Goal: Task Accomplishment & Management: Use online tool/utility

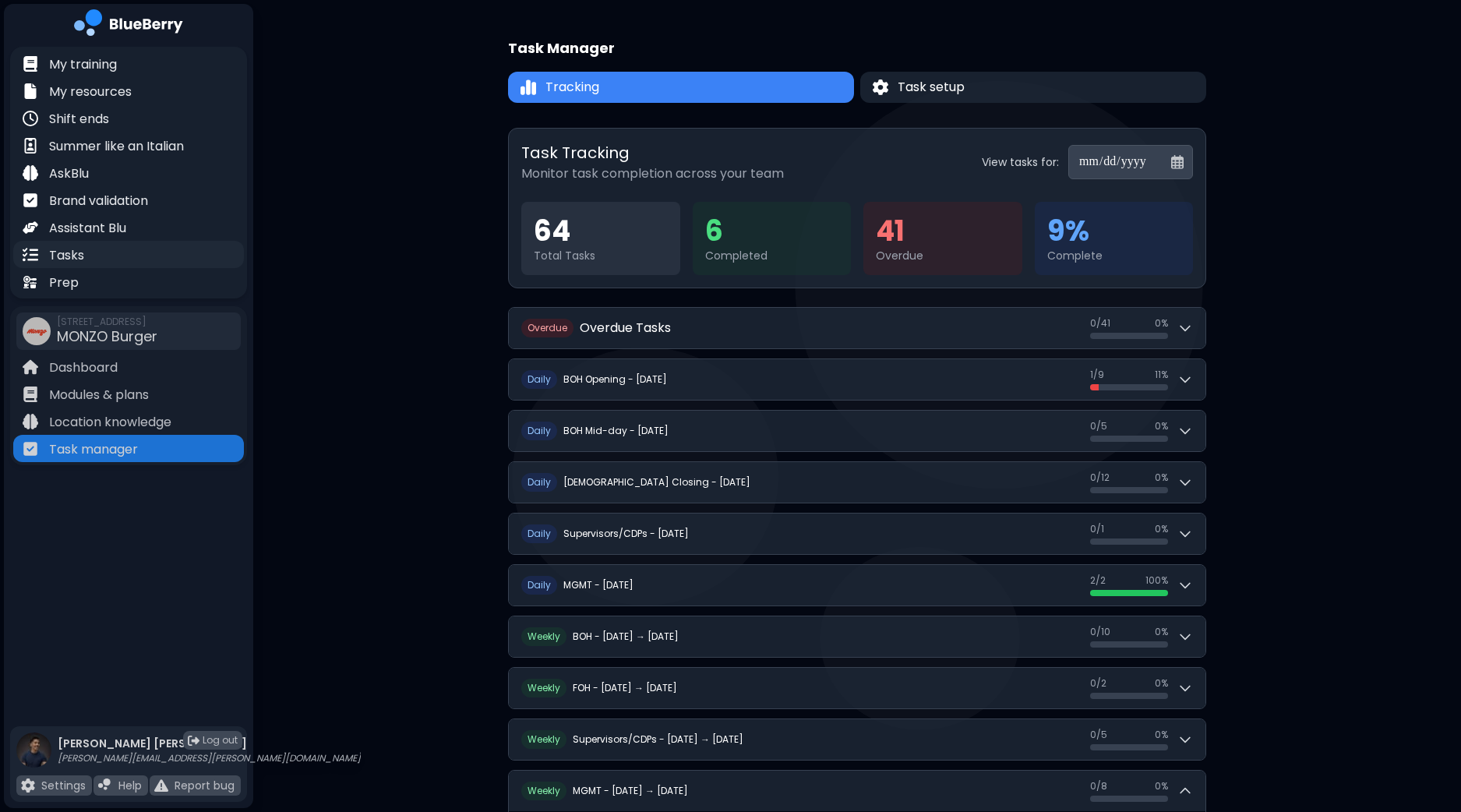
scroll to position [2, 0]
click at [81, 257] on p "Tasks" at bounding box center [67, 255] width 35 height 18
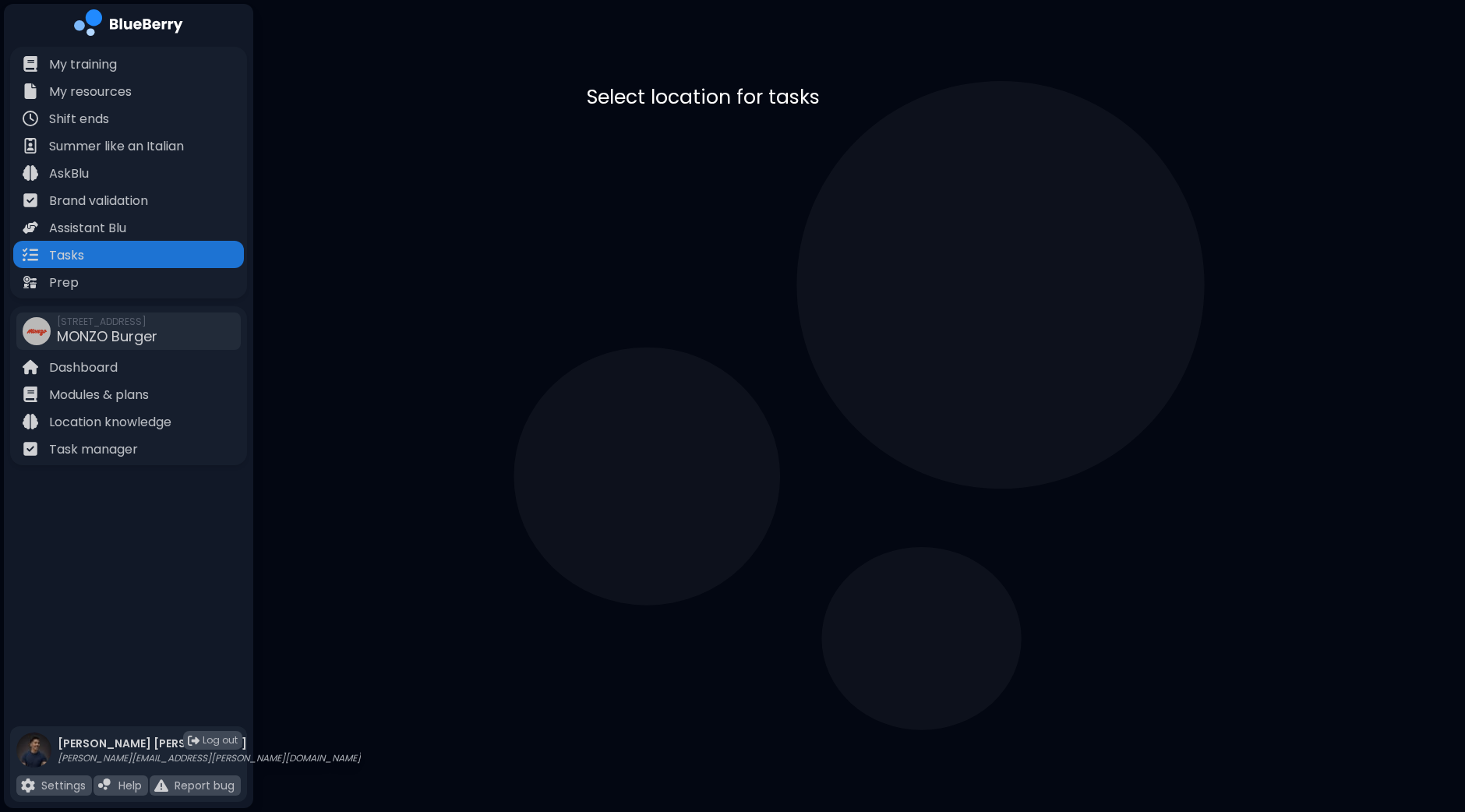
click at [839, 186] on div "MONZO Burger [STREET_ADDRESS]" at bounding box center [858, 160] width 545 height 76
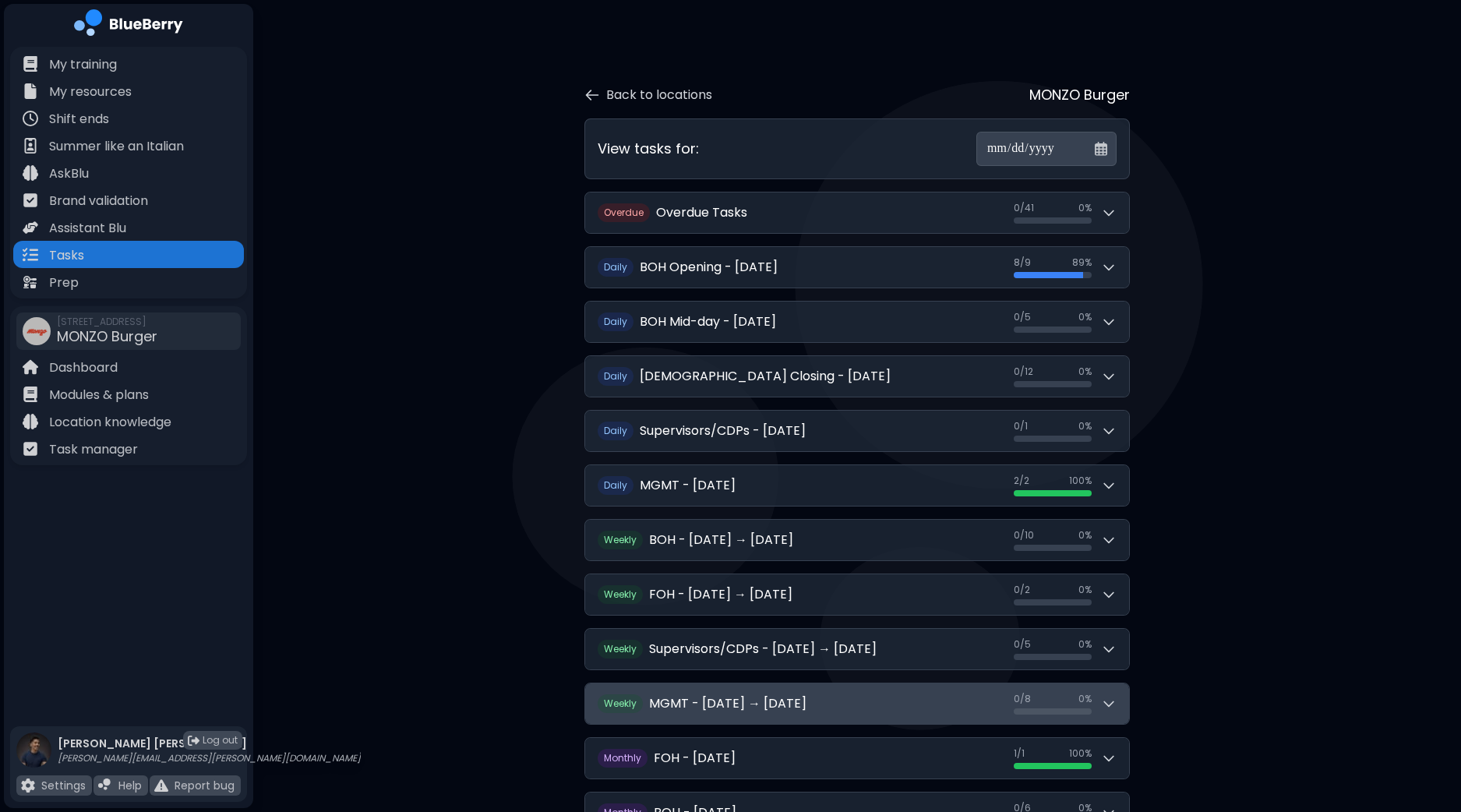
click at [1096, 698] on div "0 / 8 0 / 8 0 %" at bounding box center [1065, 703] width 103 height 22
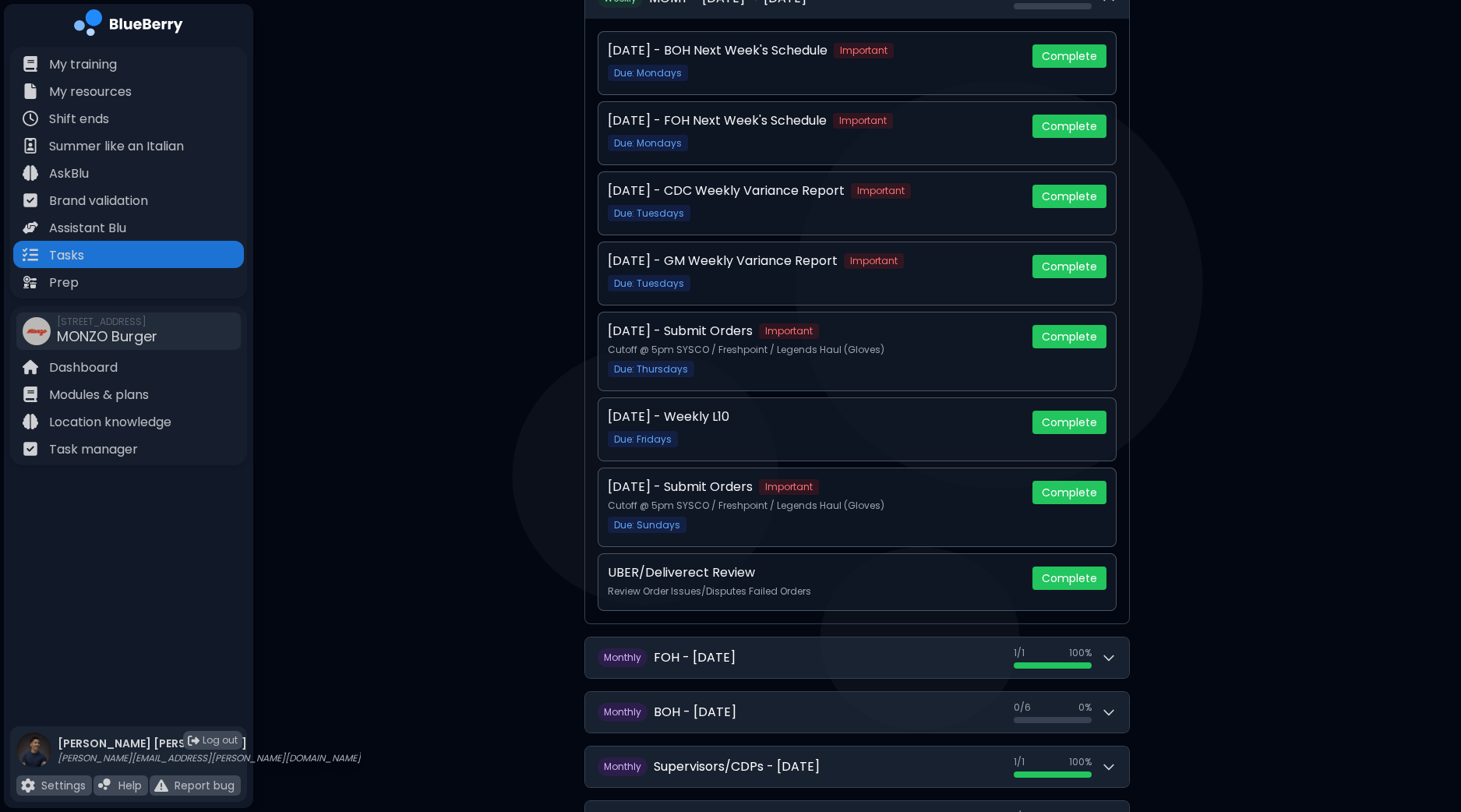
scroll to position [707, 0]
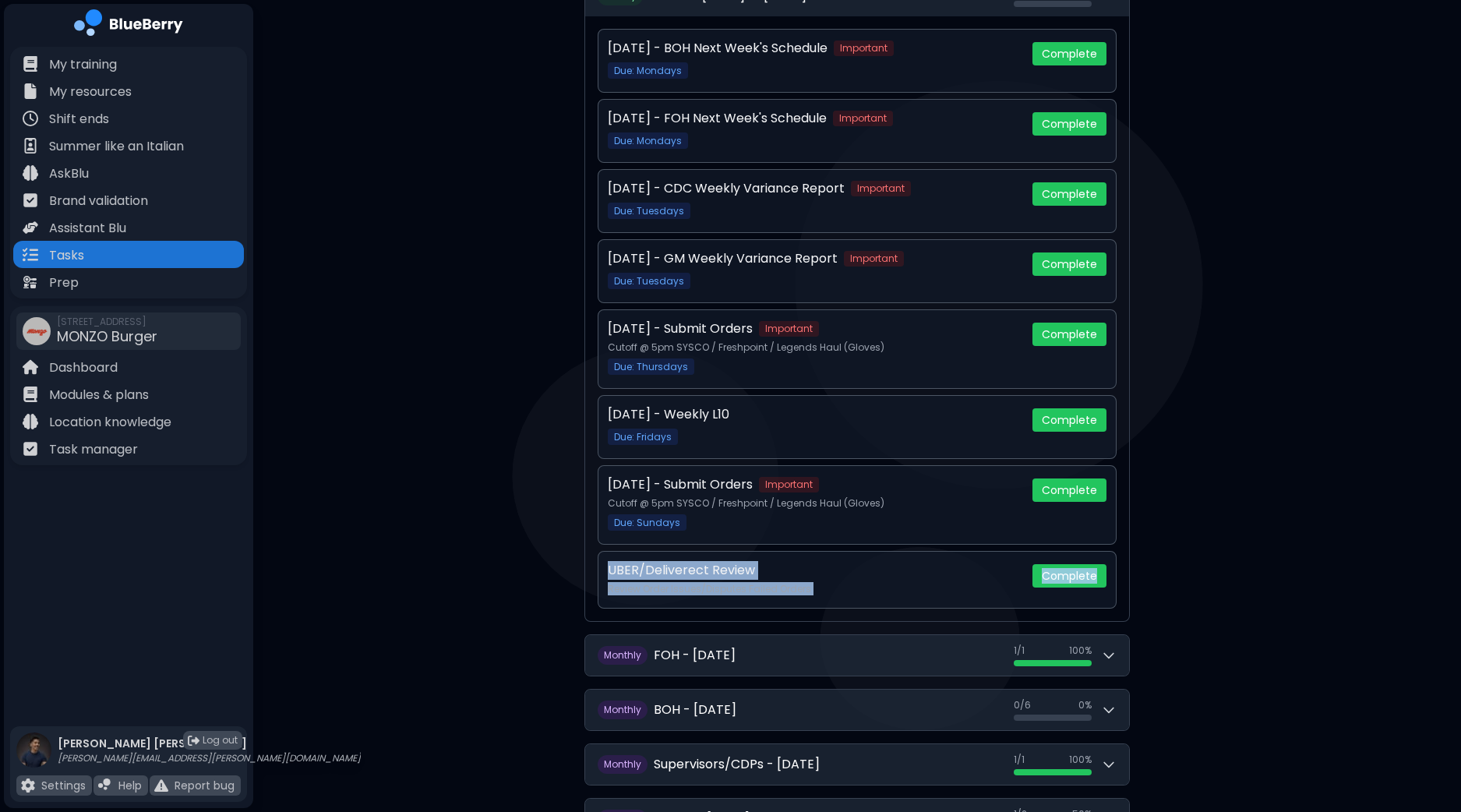
drag, startPoint x: 1460, startPoint y: 581, endPoint x: 1464, endPoint y: 496, distance: 85.1
click at [1460, 496] on html "**********" at bounding box center [730, 97] width 1461 height 1610
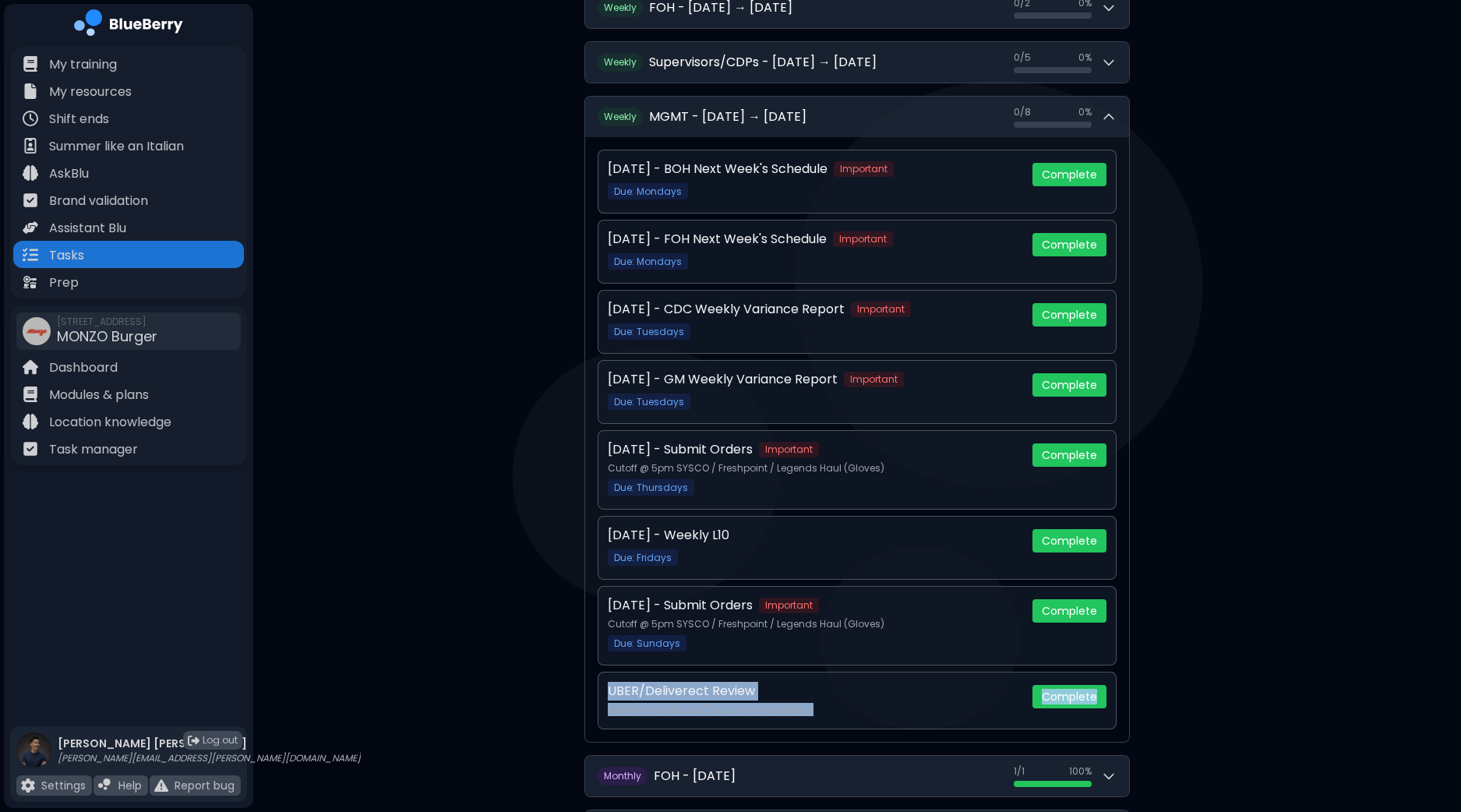
scroll to position [584, 0]
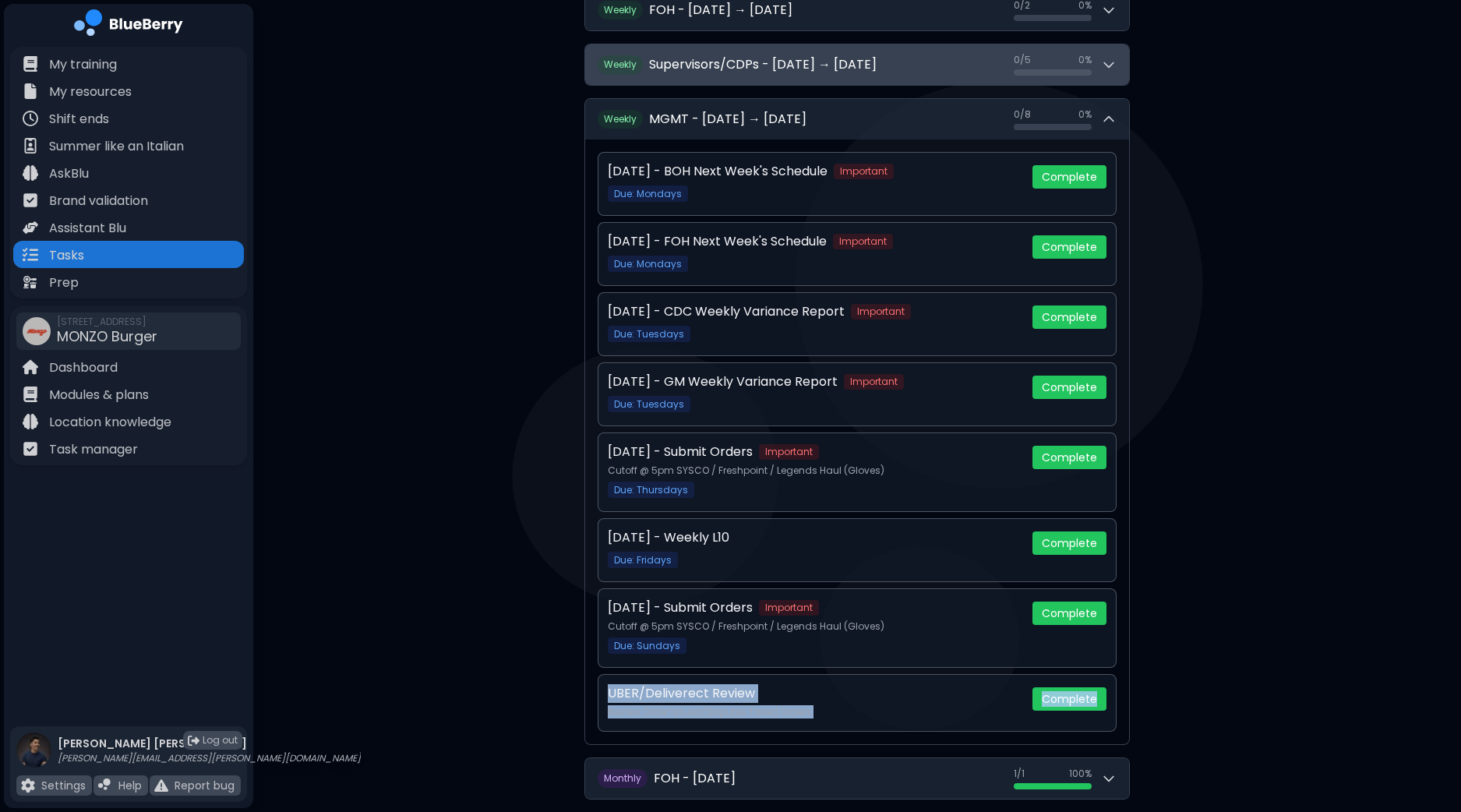
click at [1076, 62] on div "0 / 5 0 %" at bounding box center [1052, 60] width 78 height 13
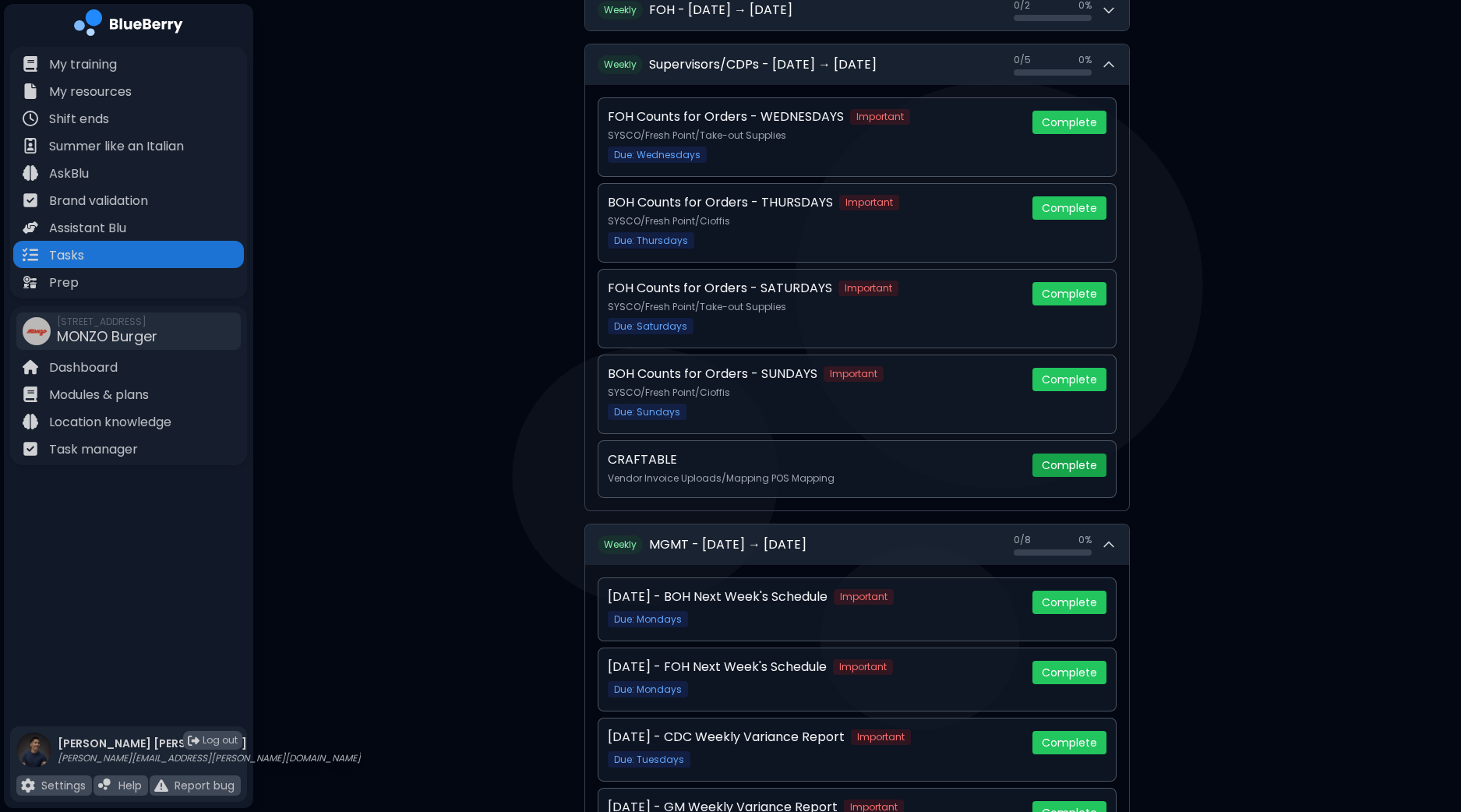
click at [1062, 459] on button "Complete" at bounding box center [1069, 465] width 74 height 23
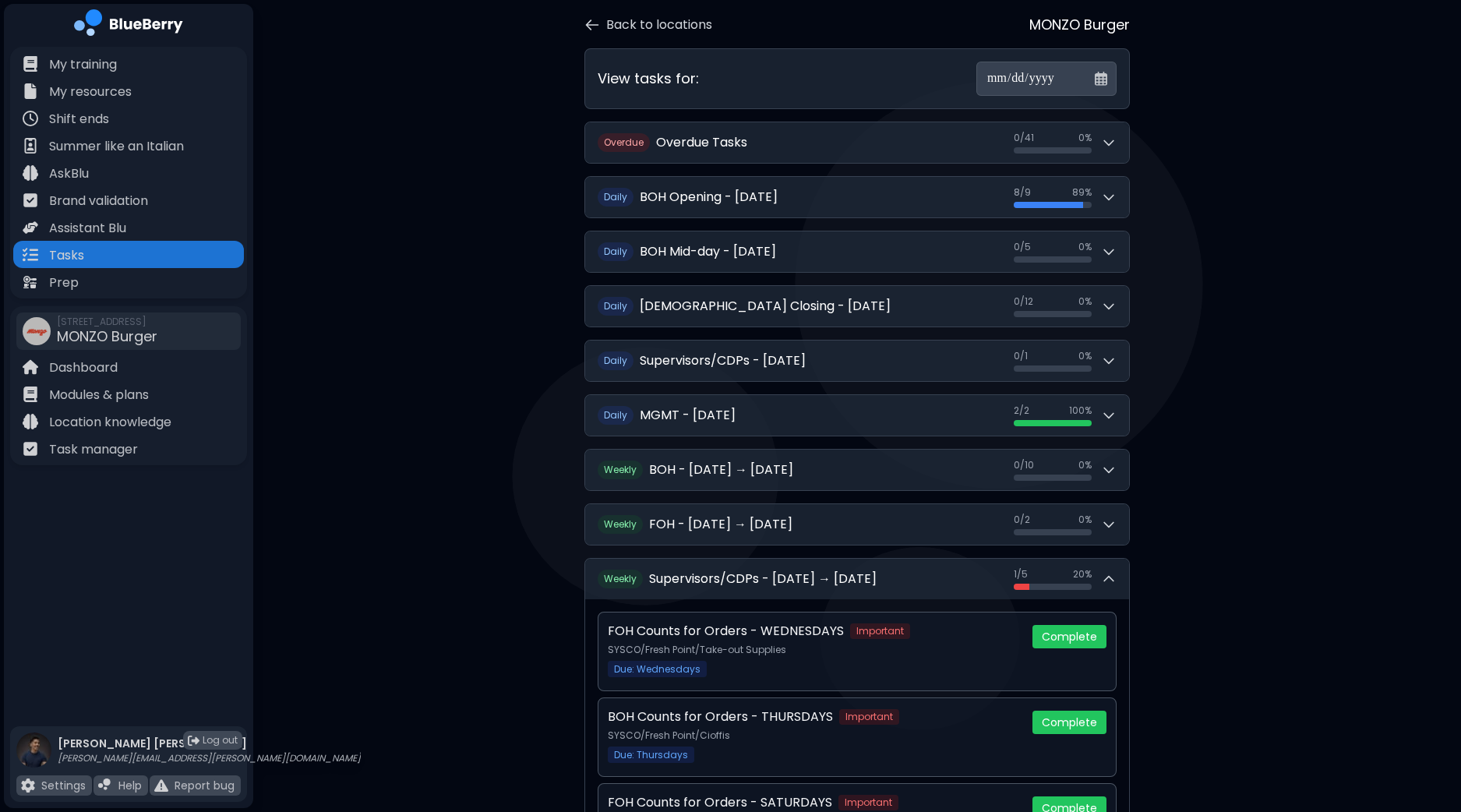
scroll to position [0, 0]
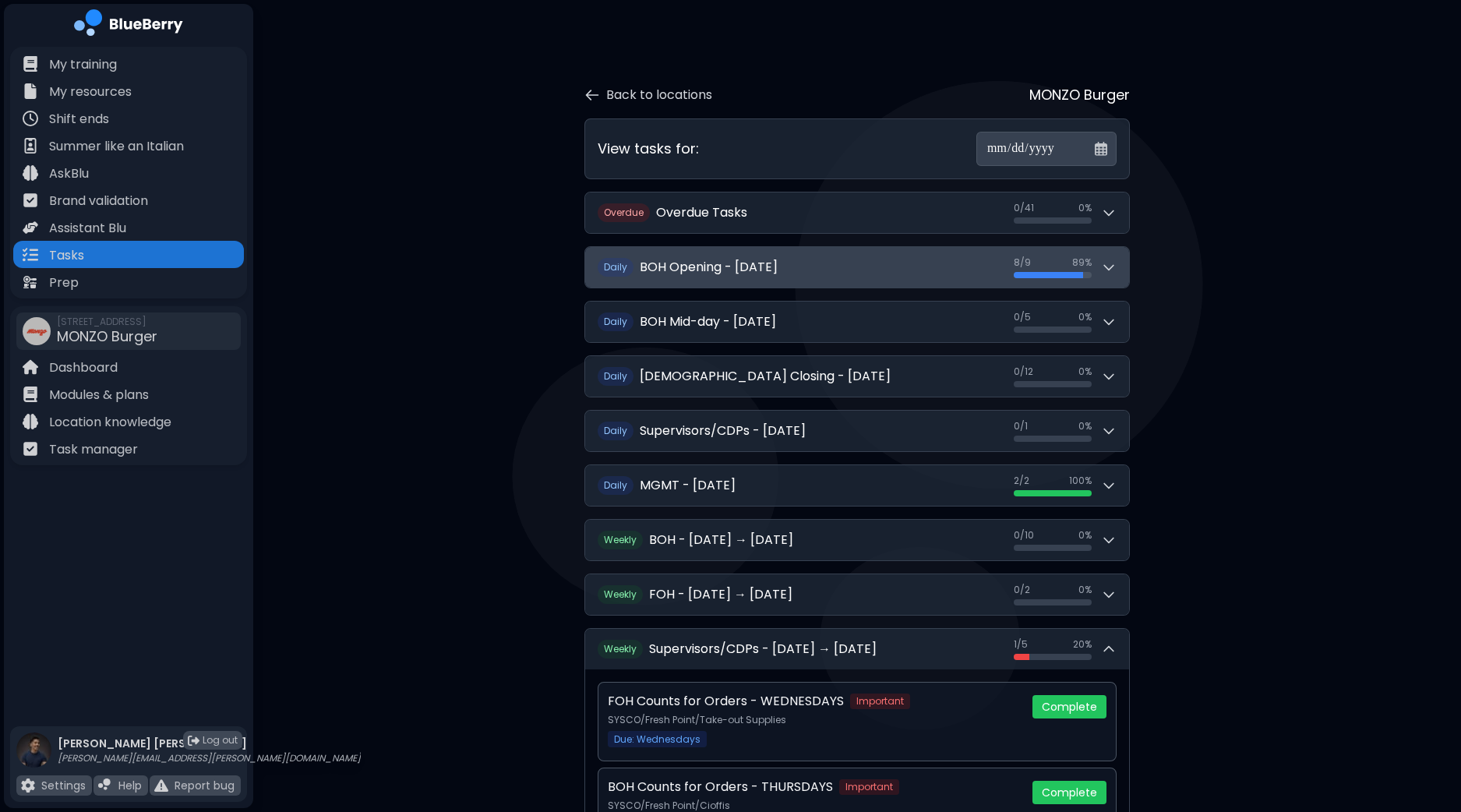
click at [1122, 274] on button "D aily BOH Opening - [DATE] 8 / 9 8 / 9 89 %" at bounding box center [857, 267] width 544 height 41
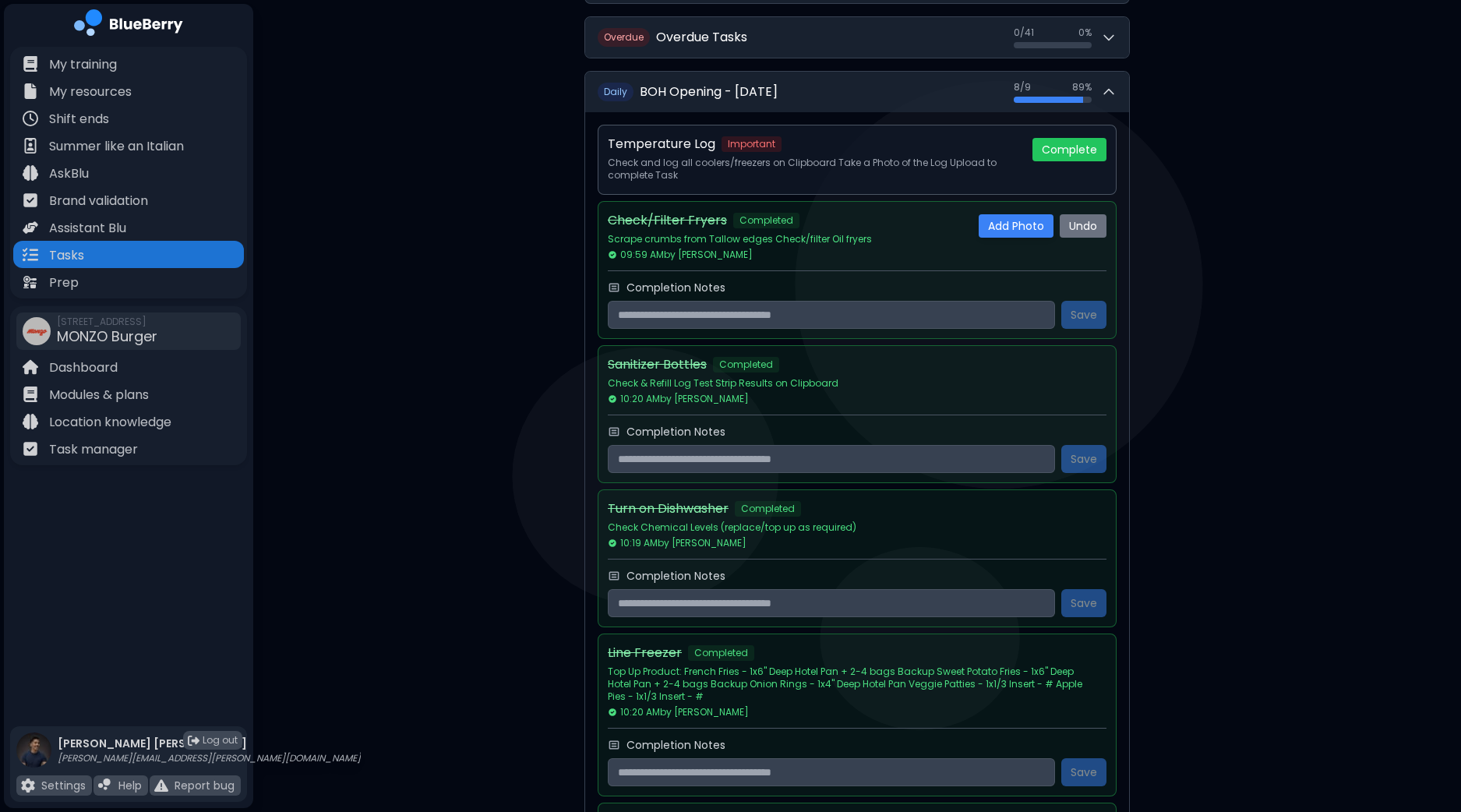
scroll to position [180, 0]
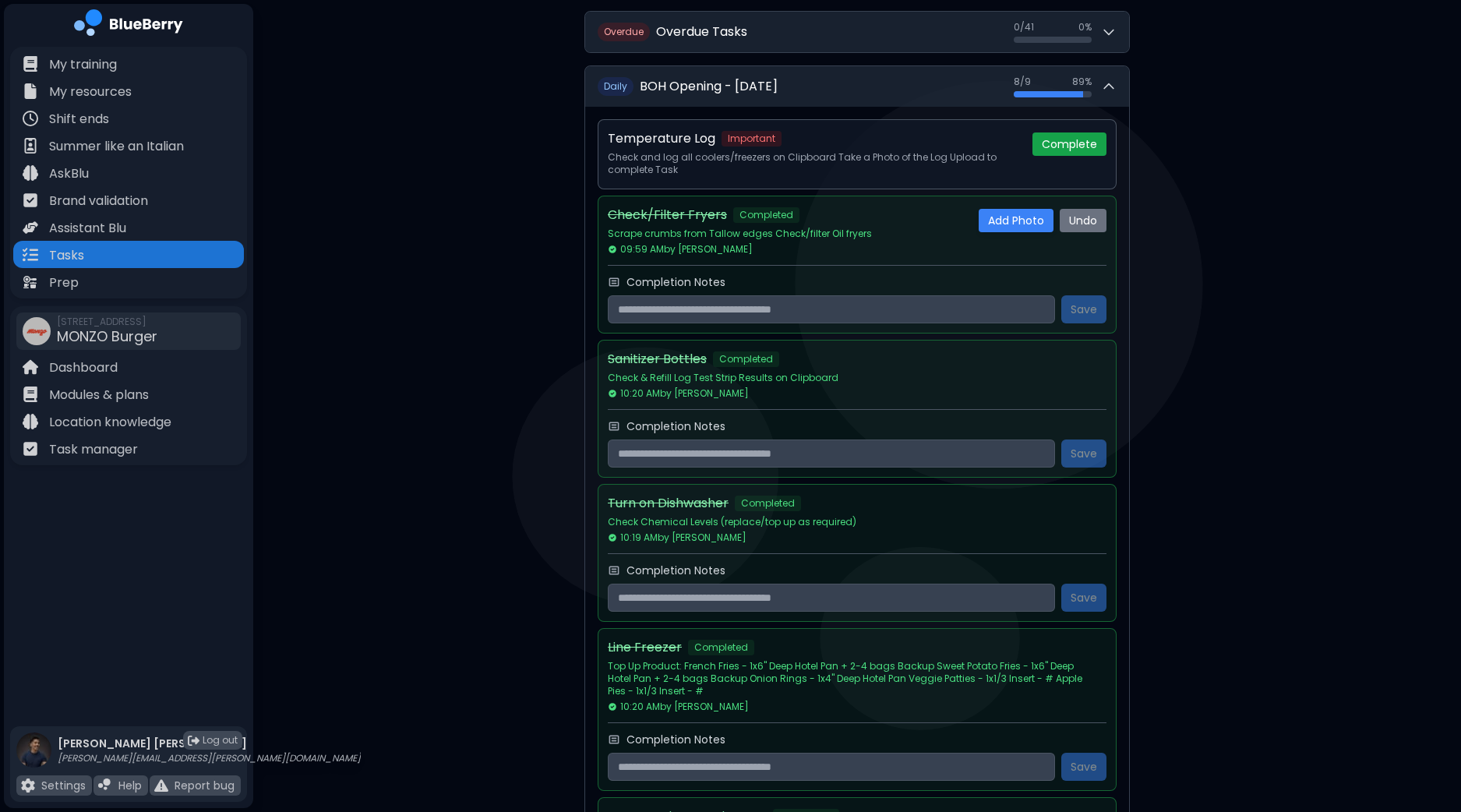
click at [1075, 148] on button "Complete" at bounding box center [1069, 144] width 74 height 23
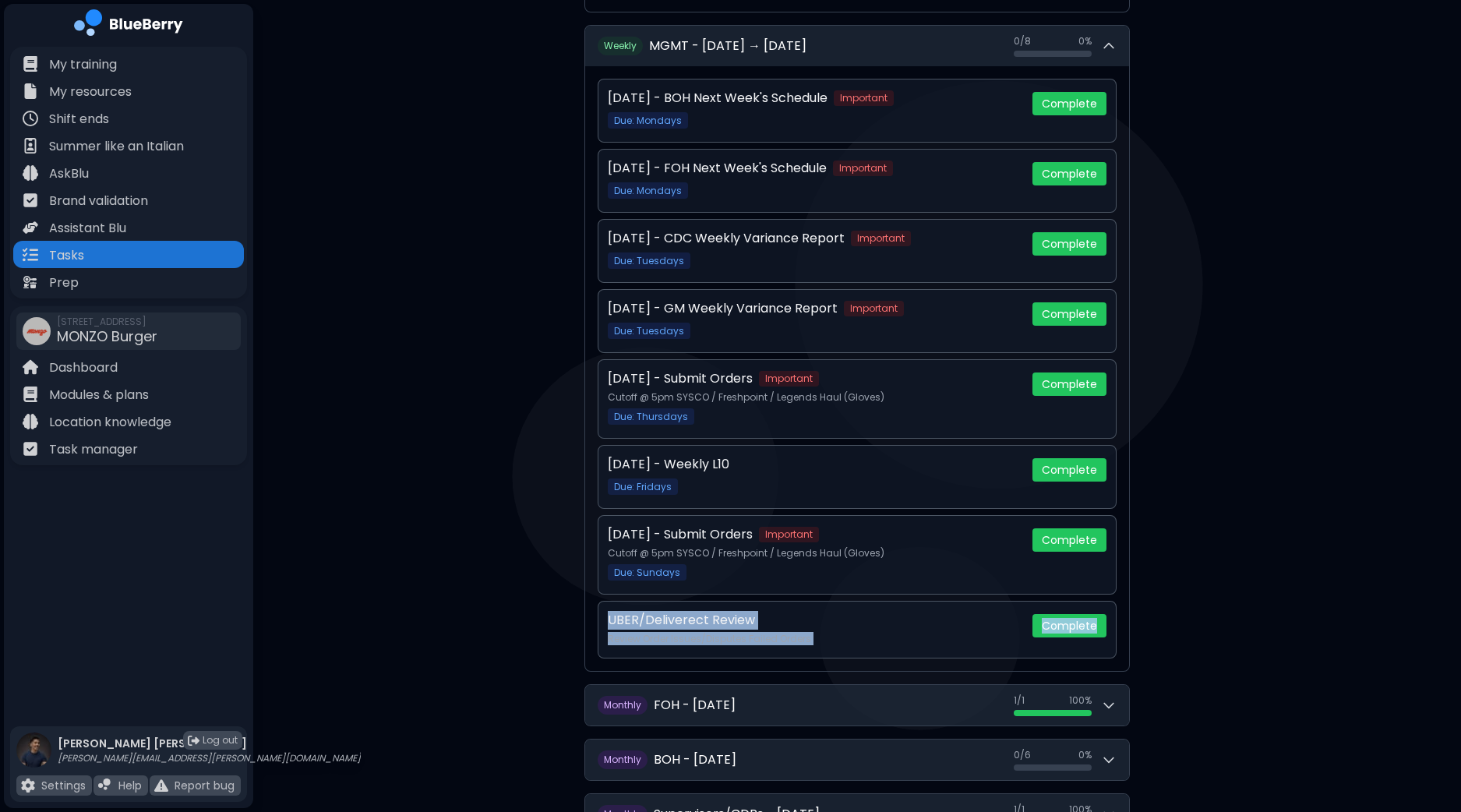
scroll to position [2702, 0]
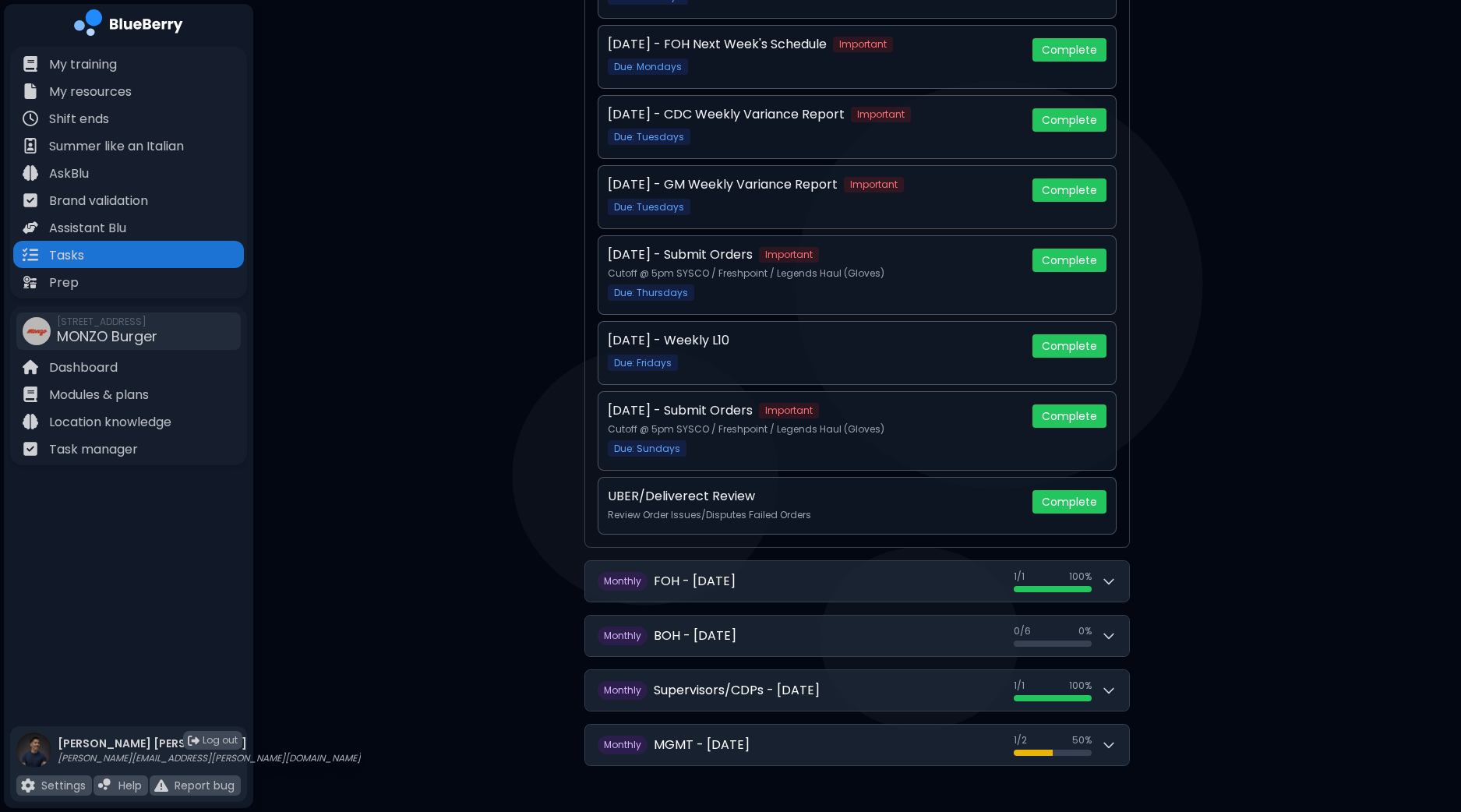
click at [102, 369] on p "Dashboard" at bounding box center [83, 367] width 68 height 18
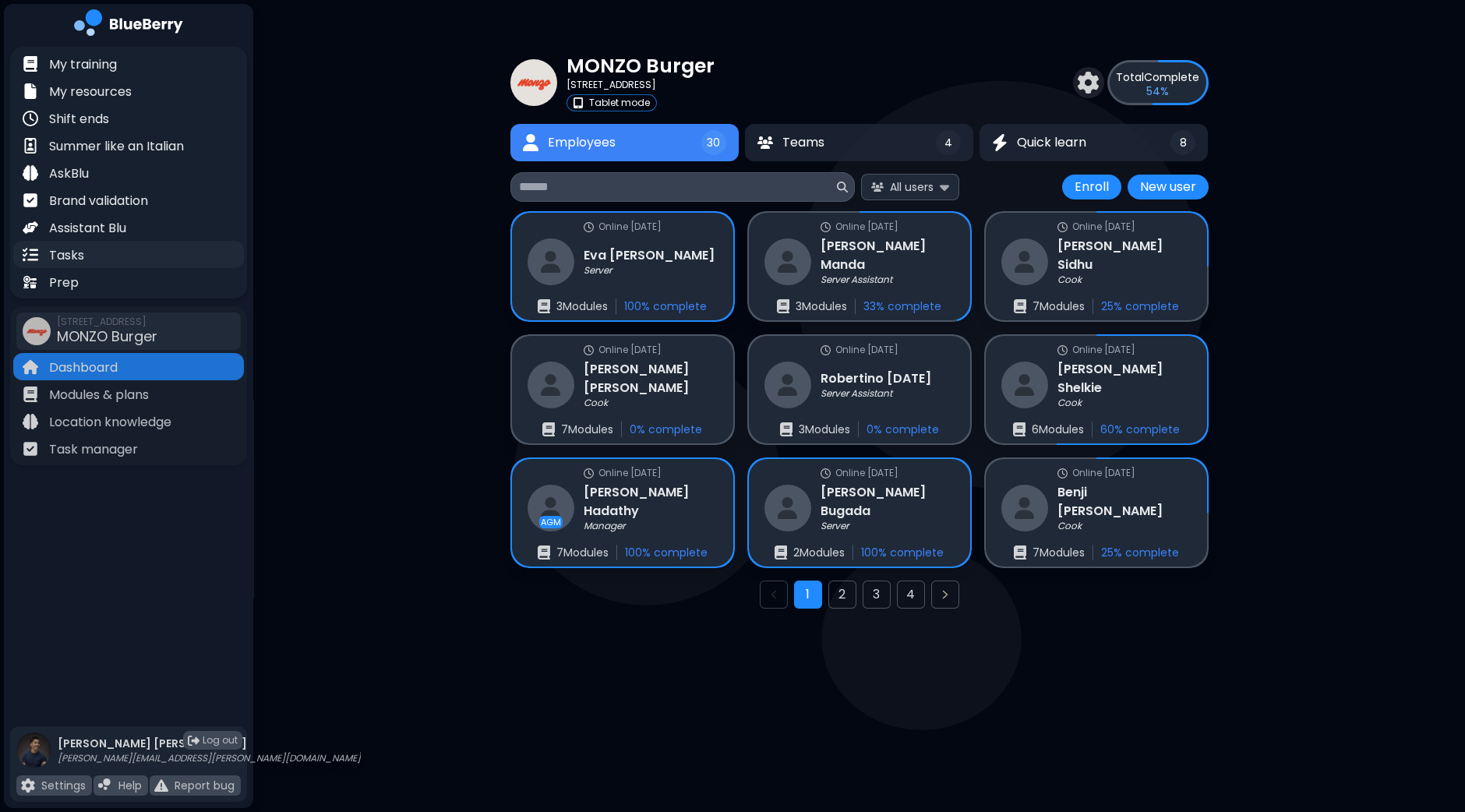
click at [78, 255] on p "Tasks" at bounding box center [67, 255] width 35 height 18
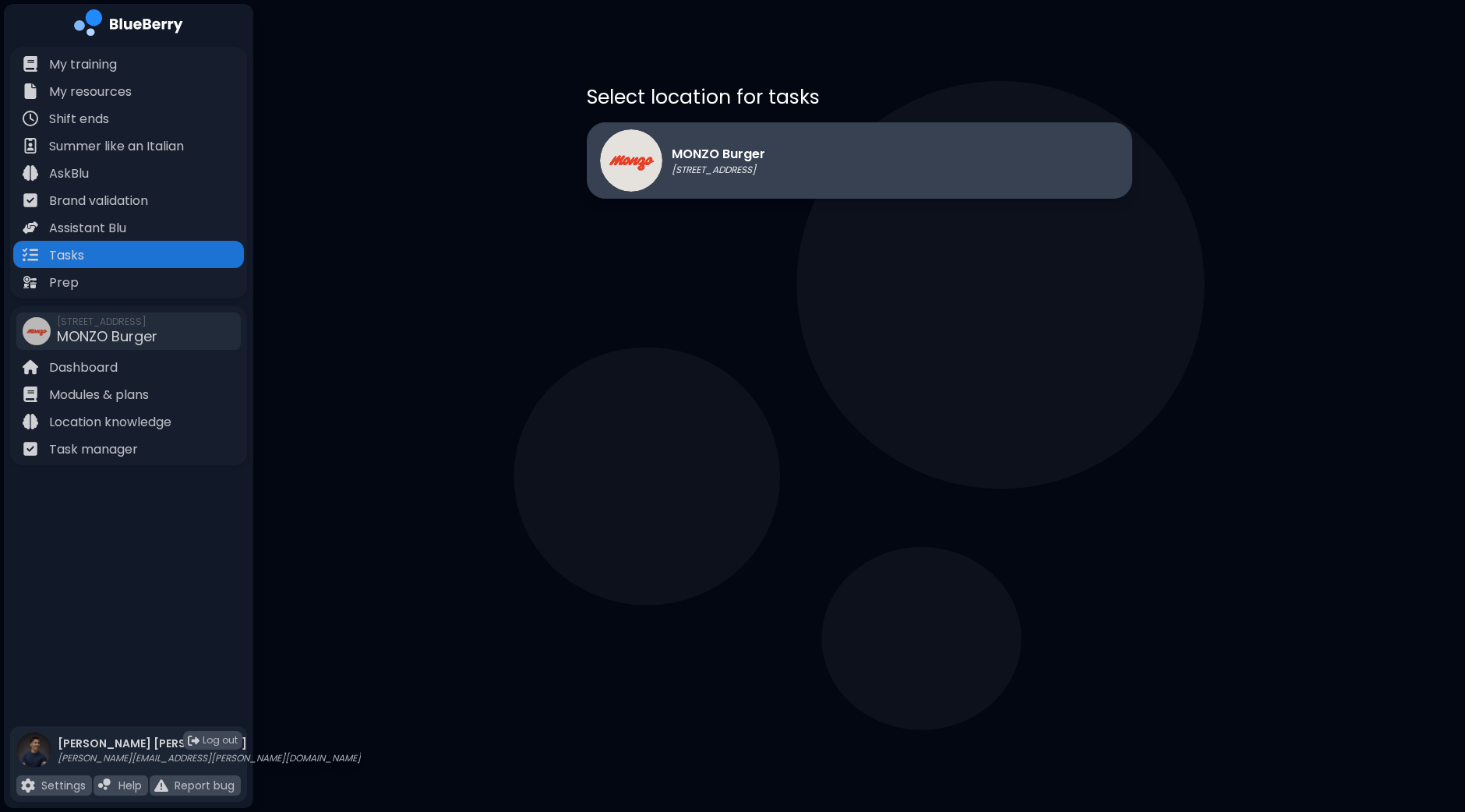
click at [852, 164] on div "MONZO Burger [STREET_ADDRESS]" at bounding box center [858, 160] width 545 height 76
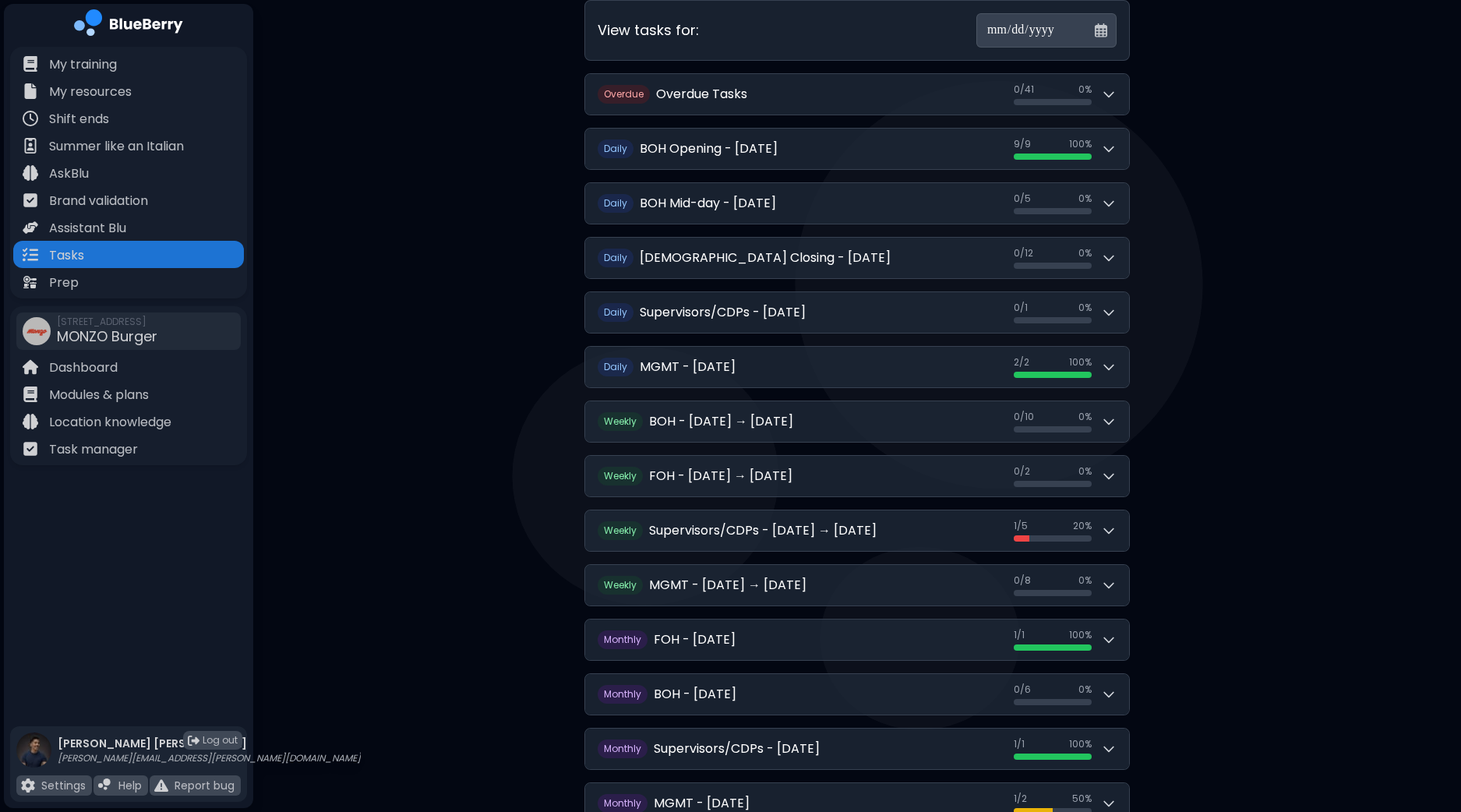
scroll to position [184, 0]
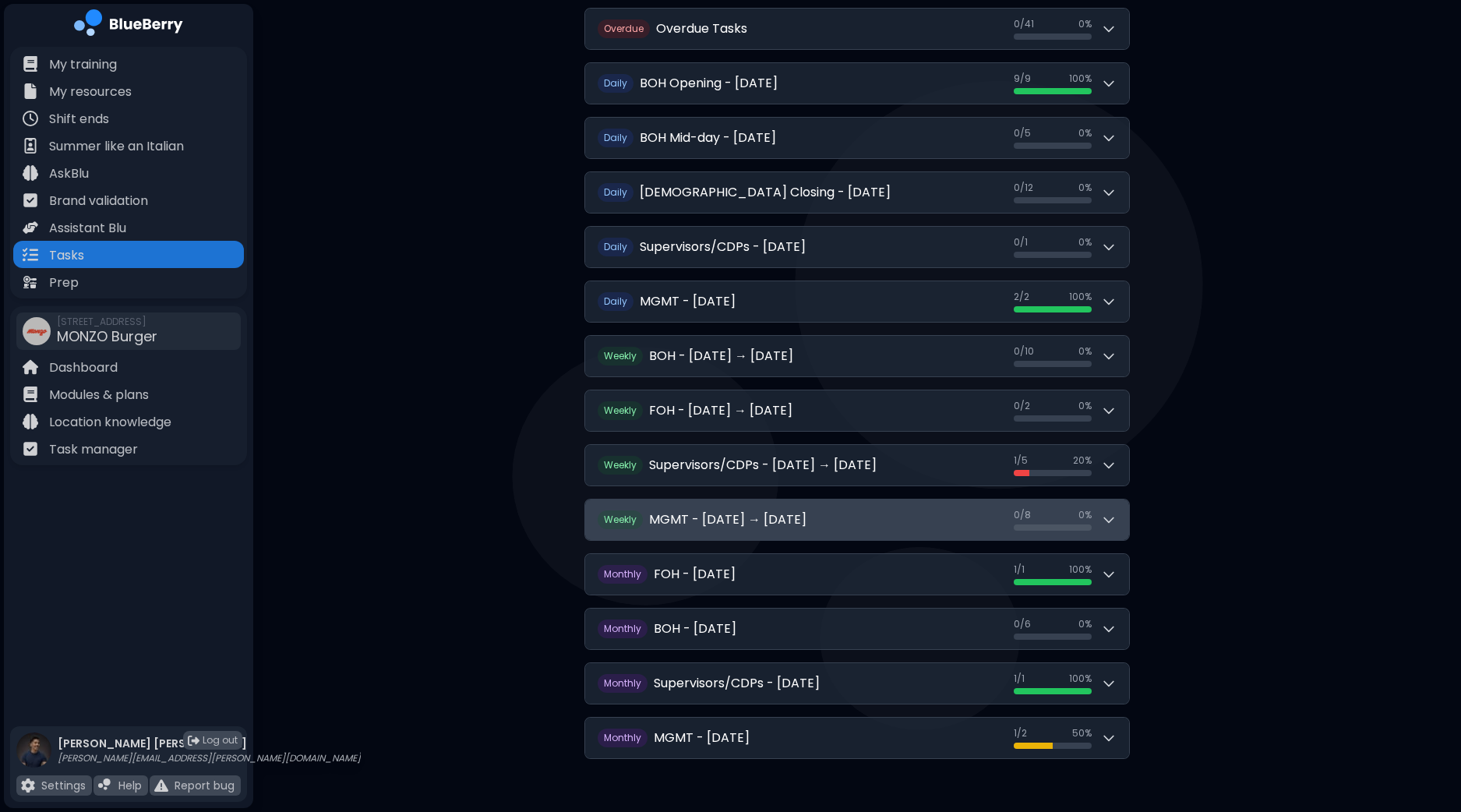
click at [1092, 517] on div "0 / 8 0 / 8 0 %" at bounding box center [1065, 519] width 103 height 22
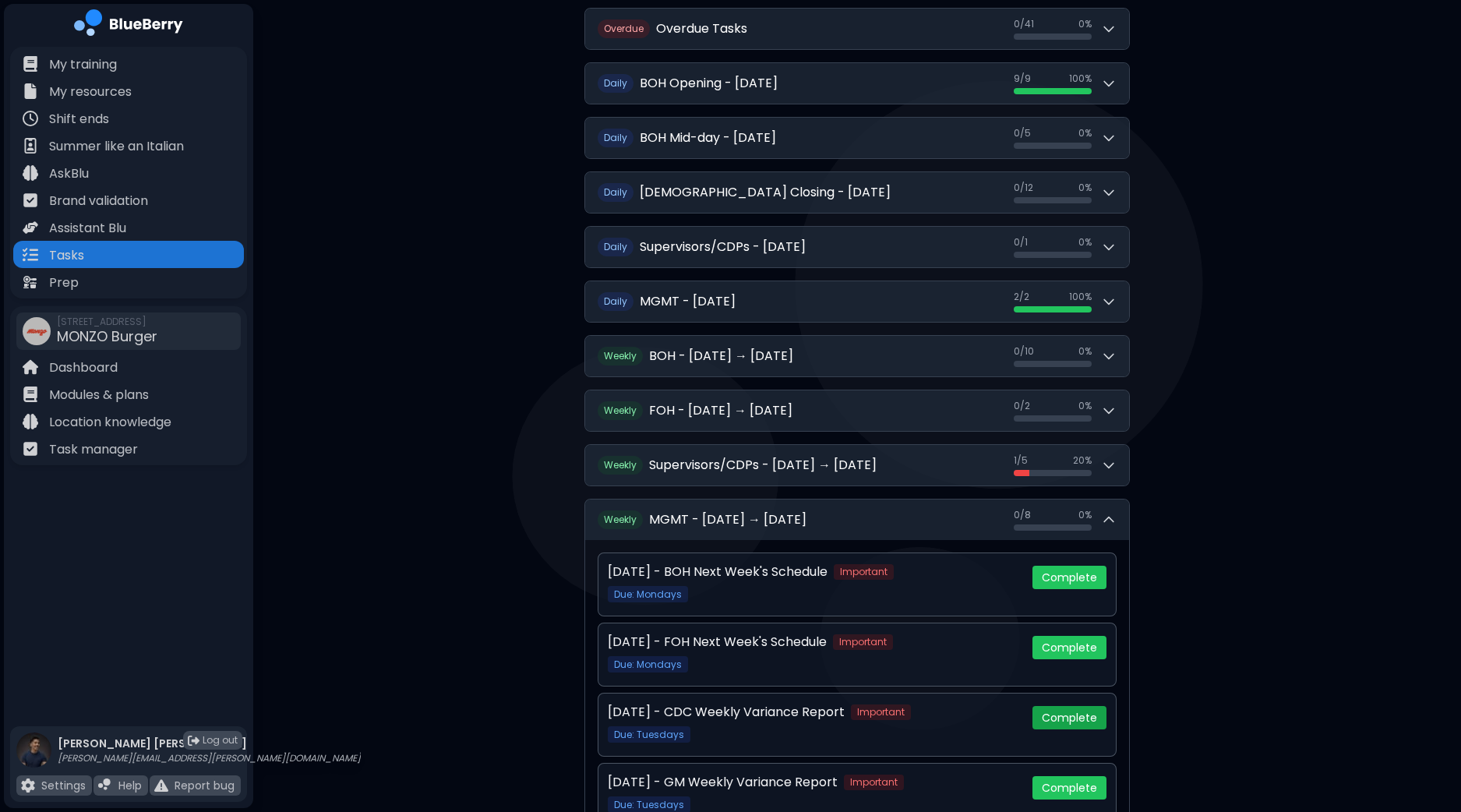
click at [1077, 711] on button "Complete" at bounding box center [1069, 717] width 74 height 23
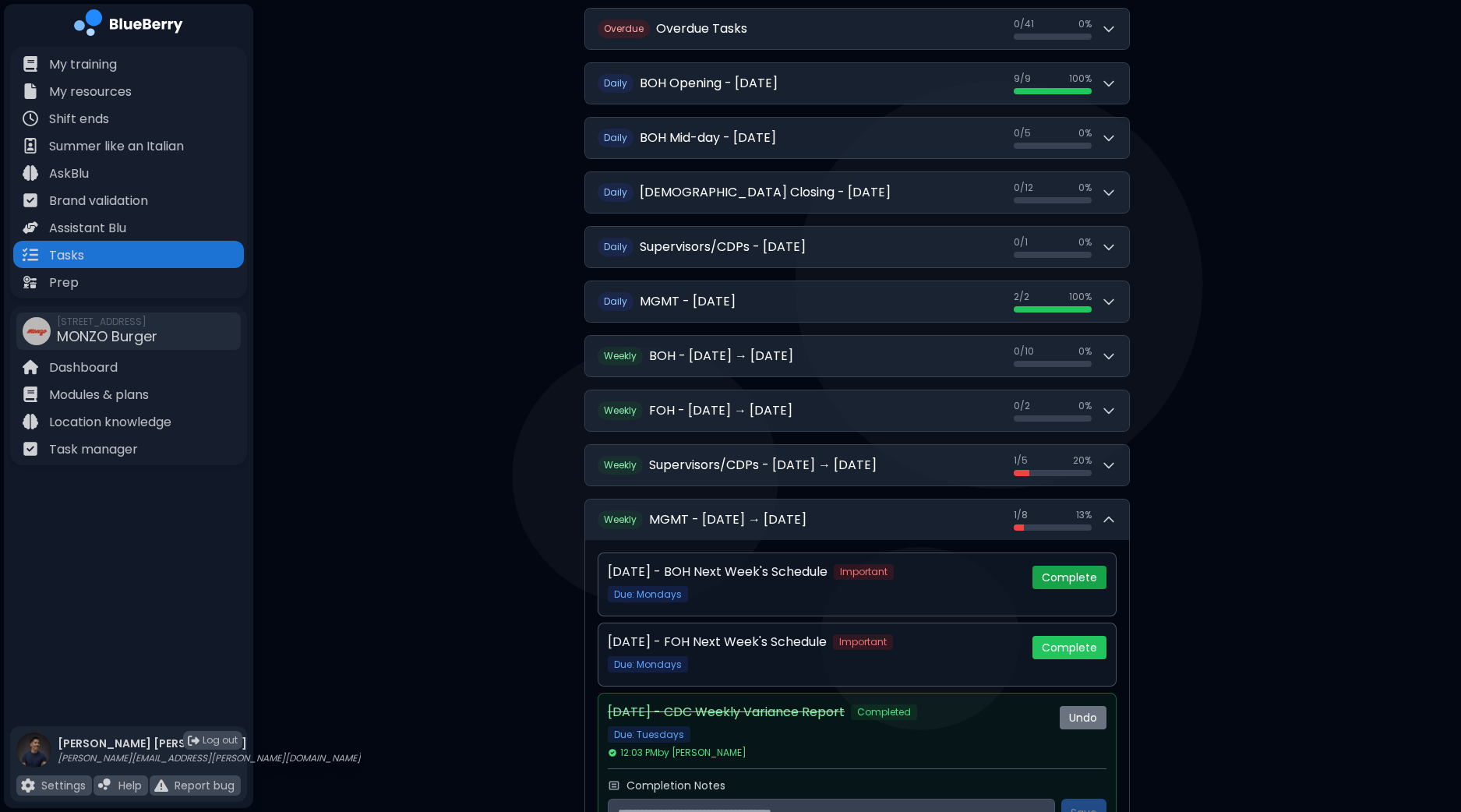
click at [1086, 573] on button "Complete" at bounding box center [1069, 577] width 74 height 23
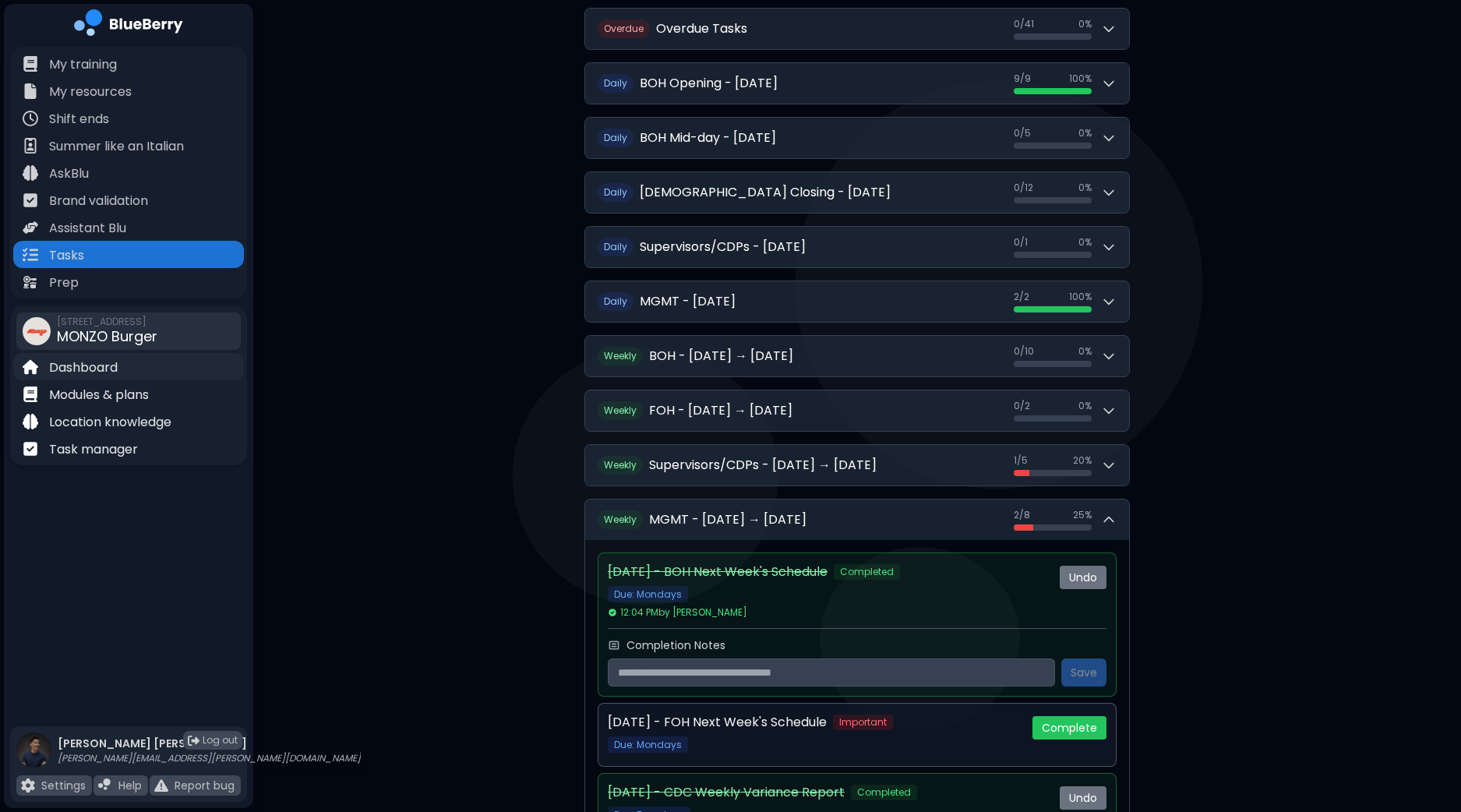
click at [94, 363] on p "Dashboard" at bounding box center [83, 367] width 68 height 18
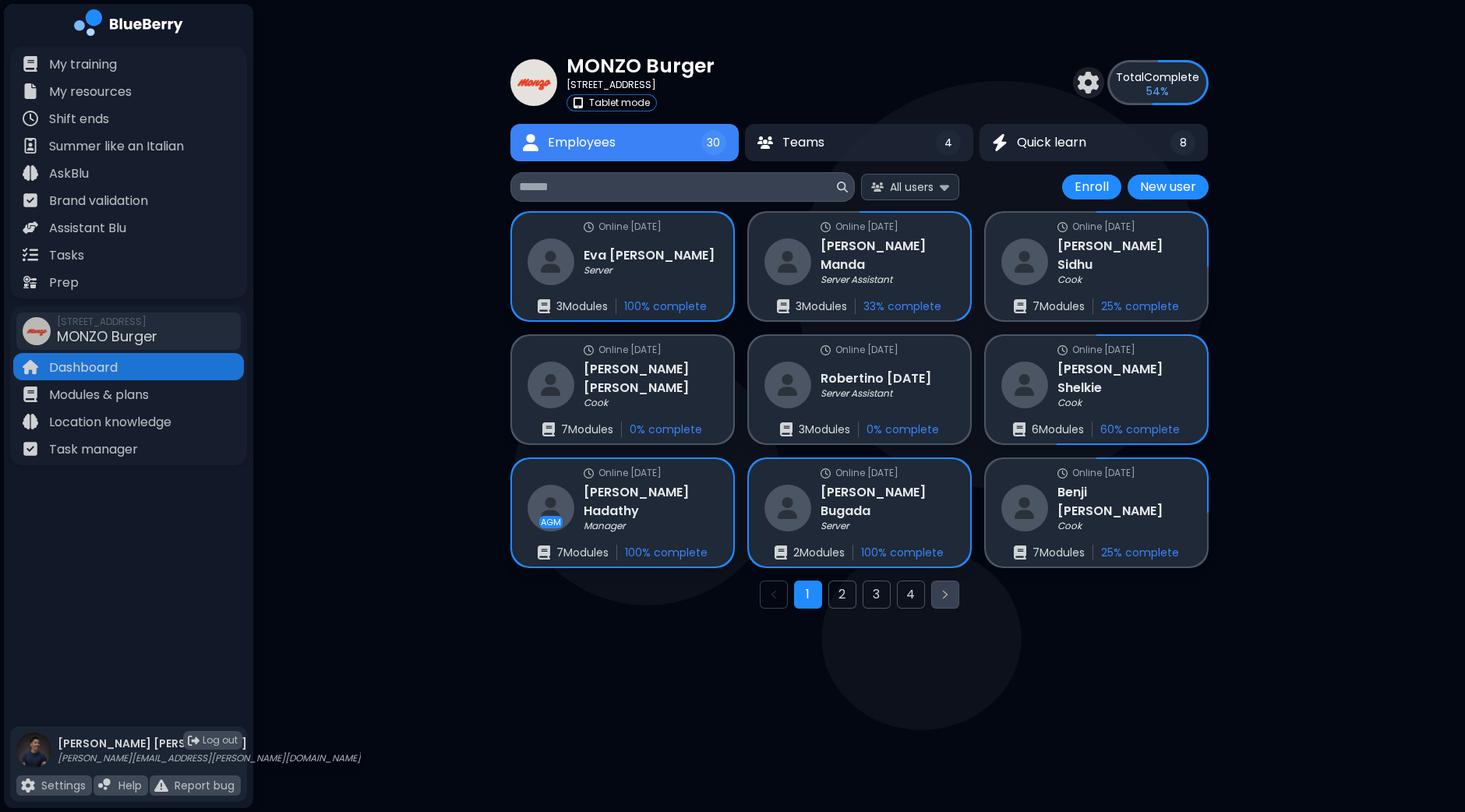
click at [942, 598] on icon "Next page" at bounding box center [944, 594] width 13 height 13
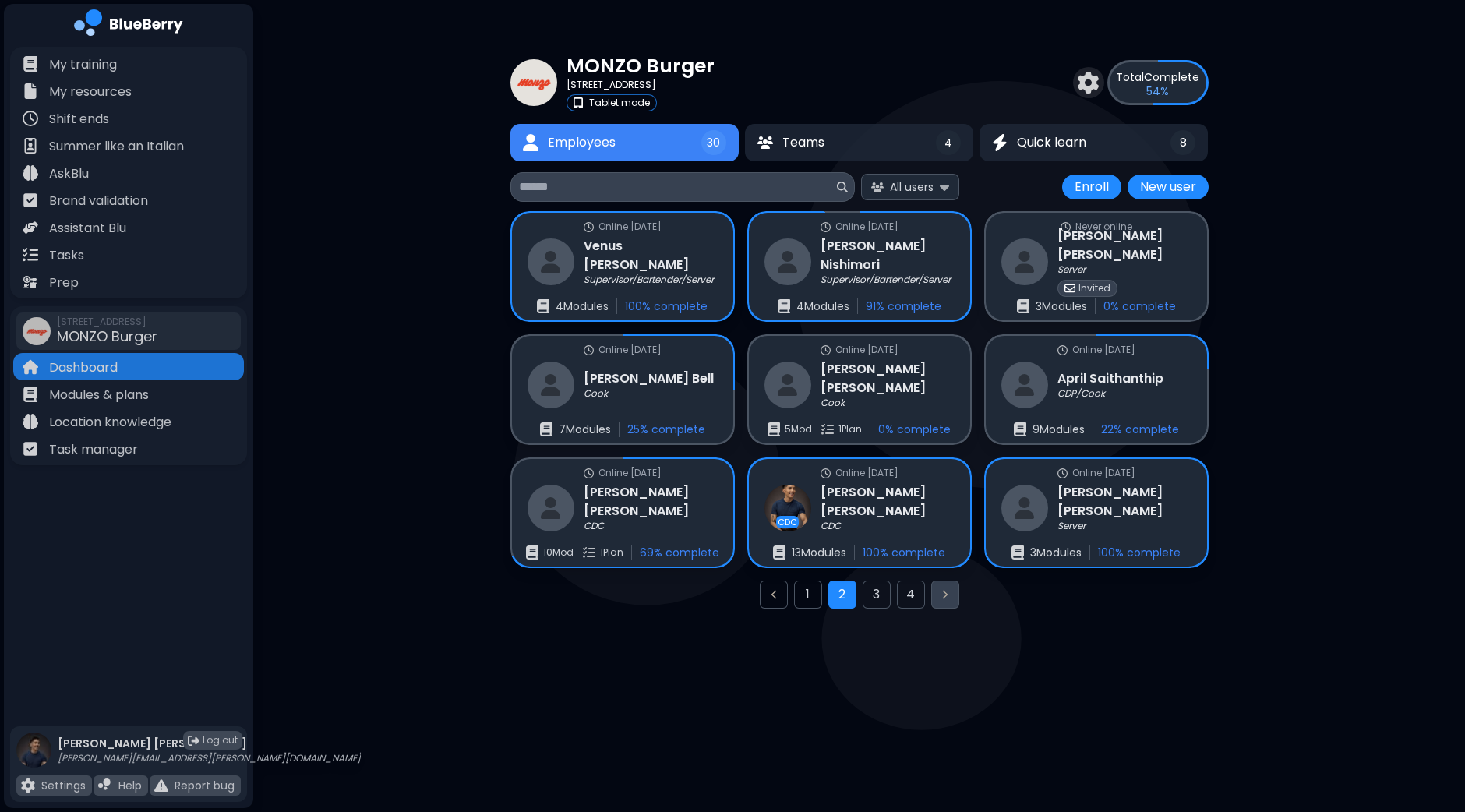
click at [942, 598] on icon "Next page" at bounding box center [944, 594] width 13 height 13
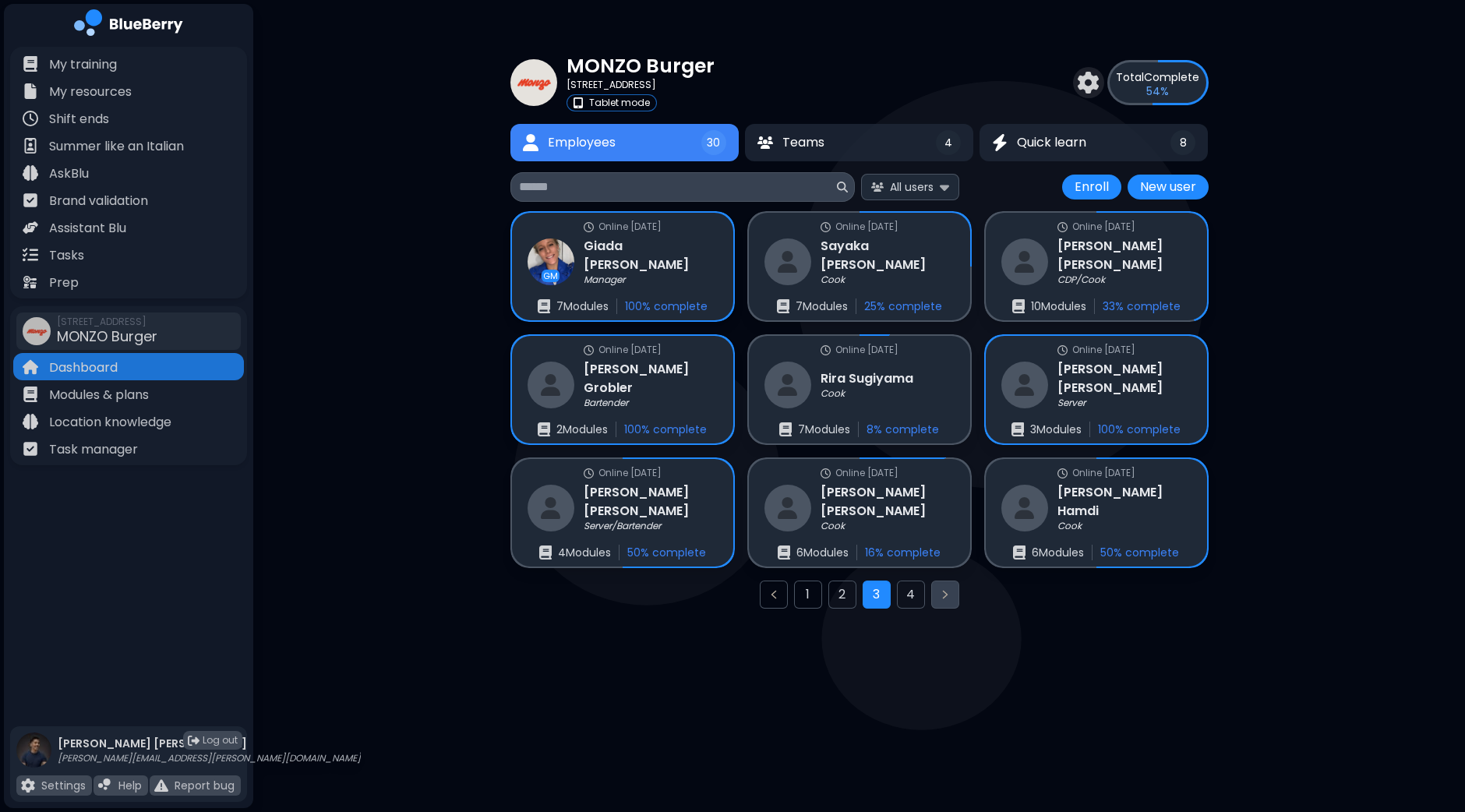
click at [942, 598] on icon "Next page" at bounding box center [944, 594] width 13 height 13
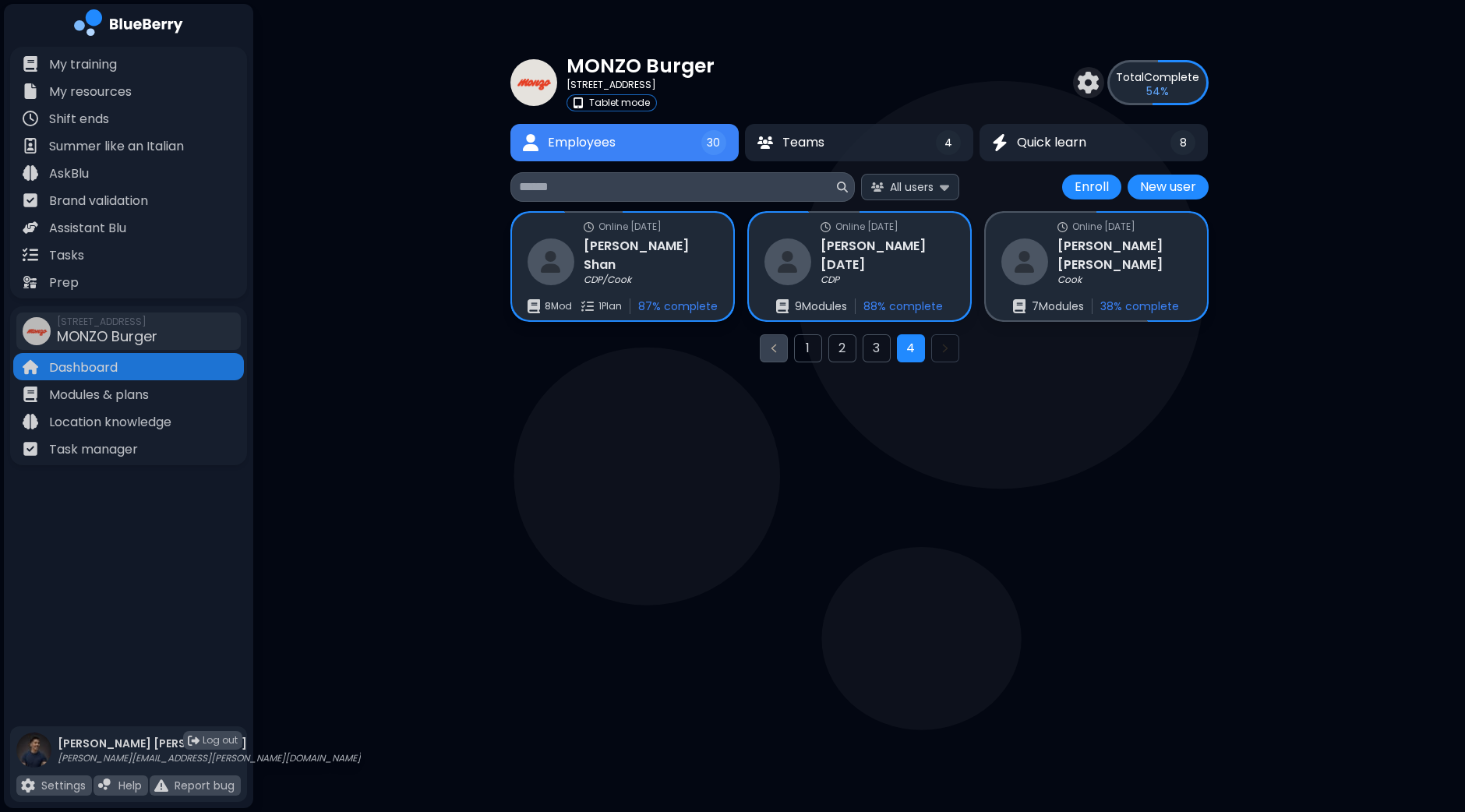
click at [776, 346] on icon "Previous page" at bounding box center [773, 348] width 13 height 13
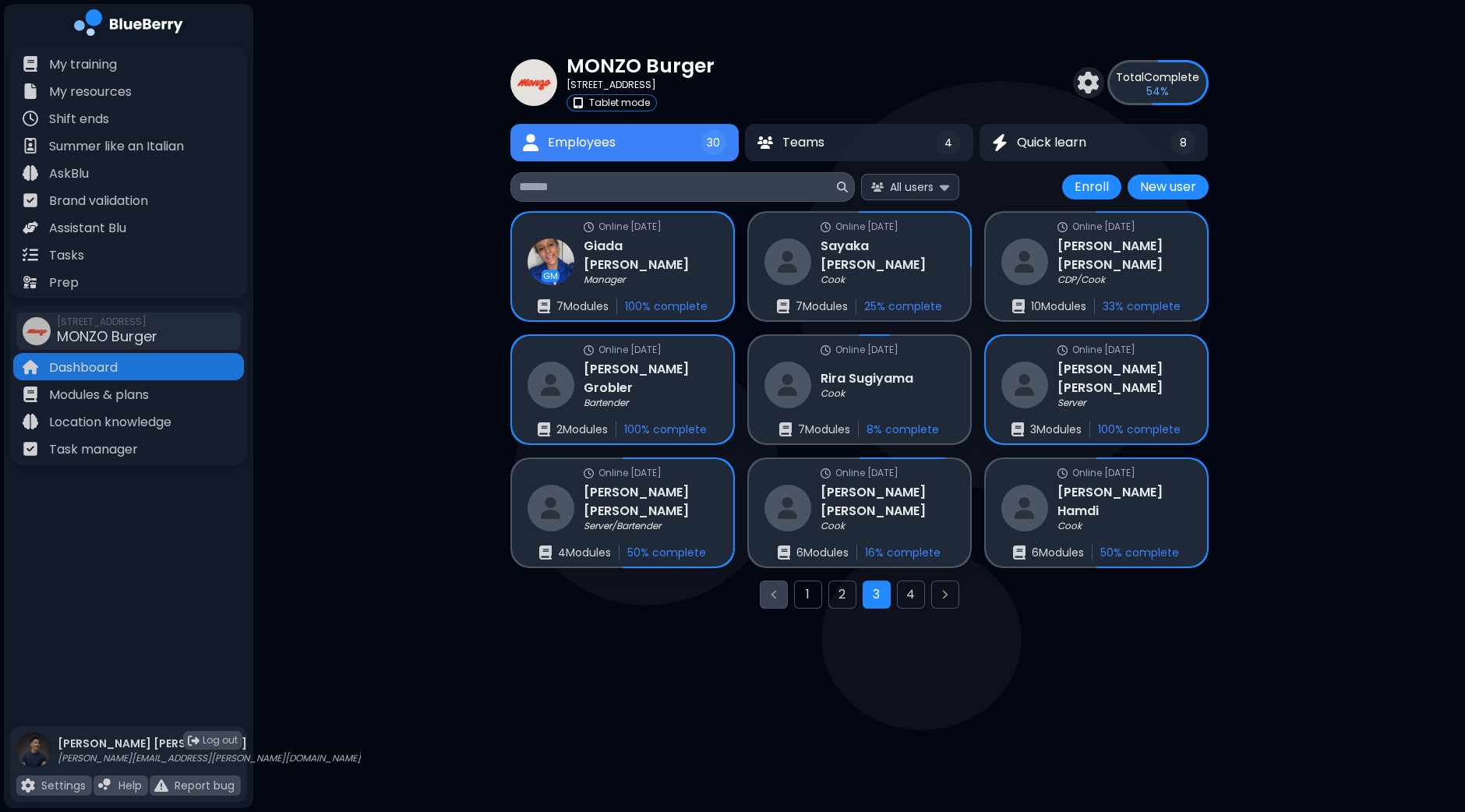
click at [774, 594] on icon "Previous page" at bounding box center [773, 594] width 13 height 13
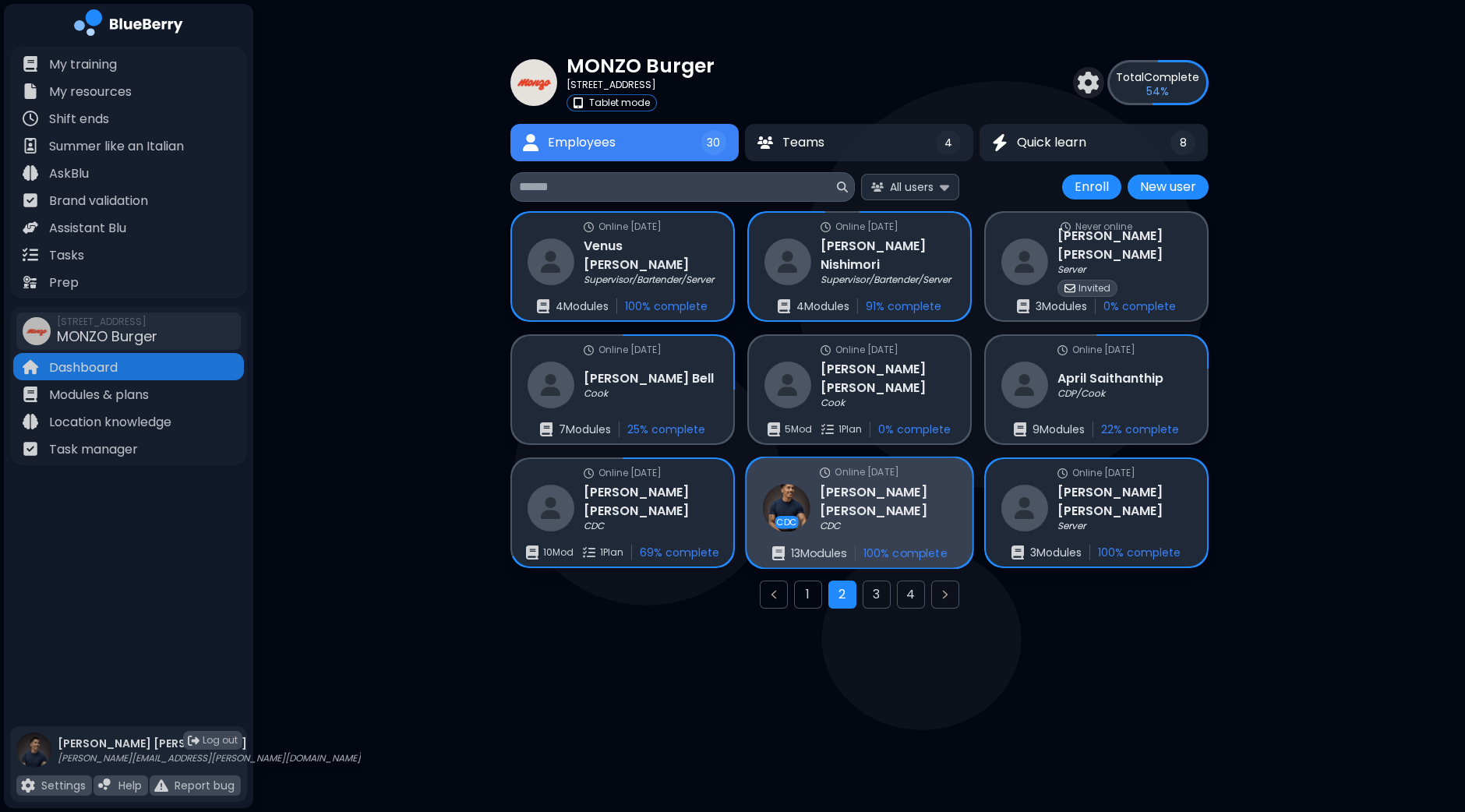
click at [791, 494] on img at bounding box center [785, 507] width 47 height 47
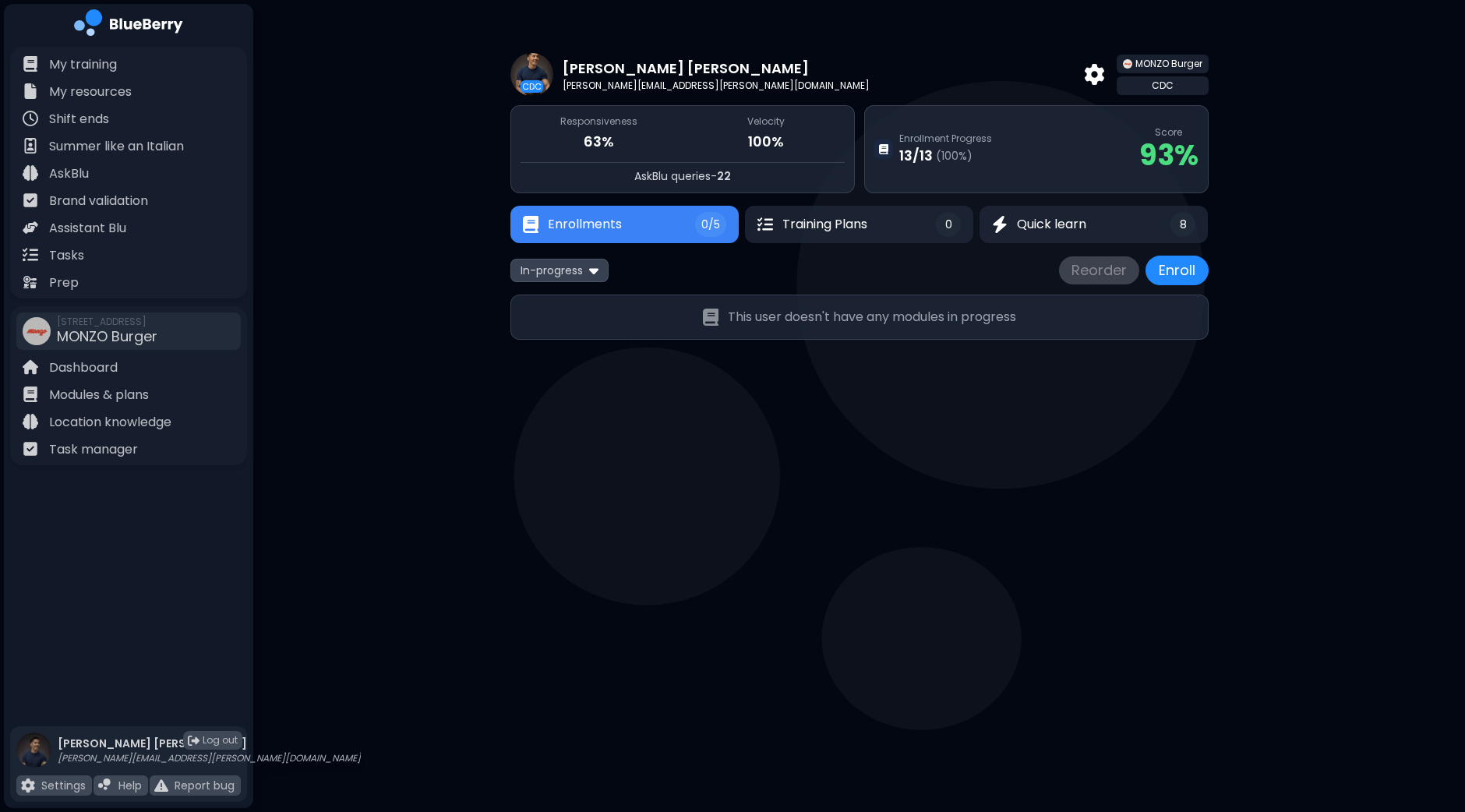
click at [534, 67] on img at bounding box center [531, 74] width 42 height 42
click at [403, 350] on div "CDC [PERSON_NAME] [PERSON_NAME][EMAIL_ADDRESS][PERSON_NAME][DOMAIN_NAME] MONZO …" at bounding box center [859, 195] width 1211 height 390
click at [90, 74] on div "My training" at bounding box center [128, 64] width 231 height 27
